Goal: Find specific page/section: Find specific page/section

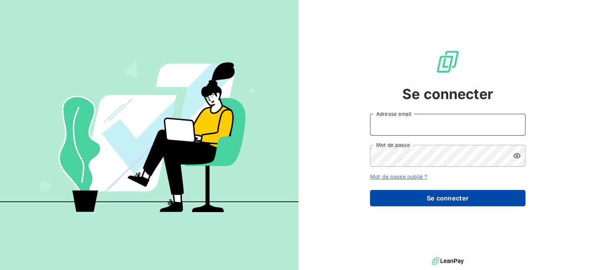
type input "[PERSON_NAME][EMAIL_ADDRESS][DOMAIN_NAME]"
click at [428, 195] on button "Se connecter" at bounding box center [448, 198] width 156 height 16
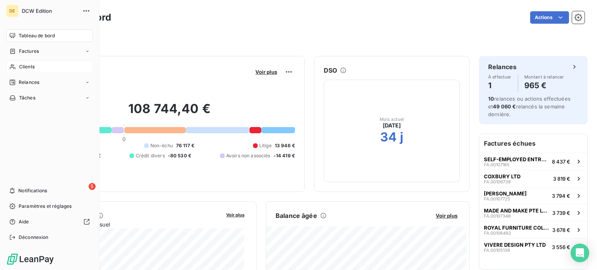
click at [30, 67] on span "Clients" at bounding box center [27, 66] width 16 height 7
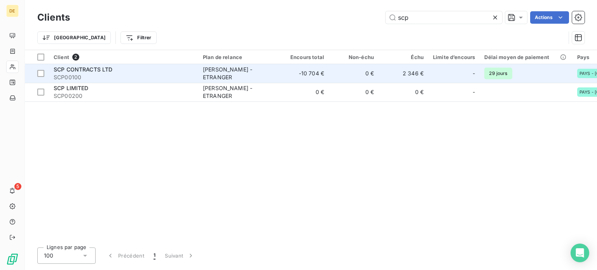
type input "scp"
click at [82, 72] on span "SCP CONTRACTS LTD" at bounding box center [83, 69] width 59 height 7
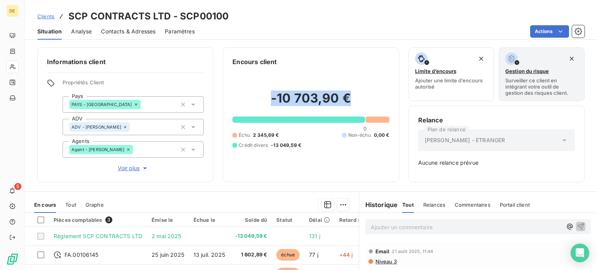
drag, startPoint x: 351, startPoint y: 98, endPoint x: 268, endPoint y: 102, distance: 83.3
click at [268, 102] on h2 "-10 703,90 €" at bounding box center [310, 102] width 157 height 23
